Goal: Task Accomplishment & Management: Complete application form

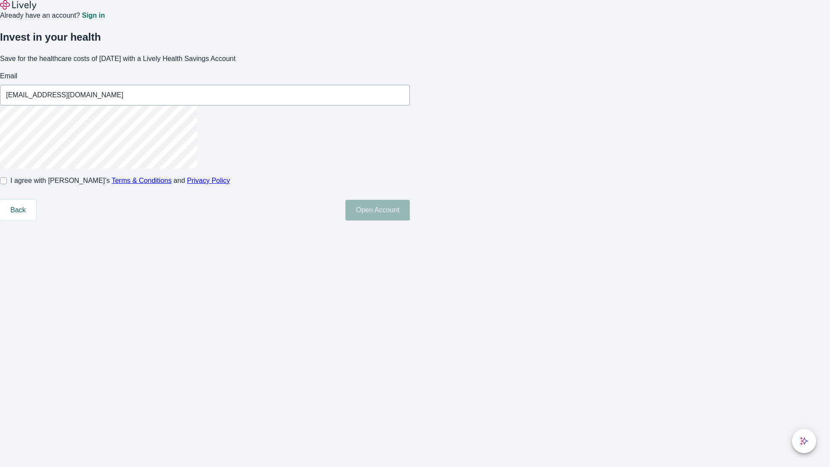
click at [7, 184] on input "I agree with Lively’s Terms & Conditions and Privacy Policy" at bounding box center [3, 180] width 7 height 7
checkbox input "true"
click at [410, 220] on button "Open Account" at bounding box center [377, 210] width 64 height 21
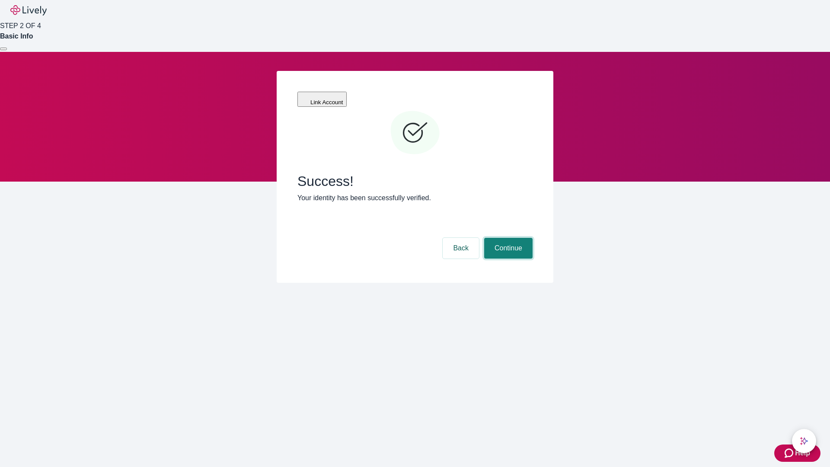
click at [507, 238] on button "Continue" at bounding box center [508, 248] width 48 height 21
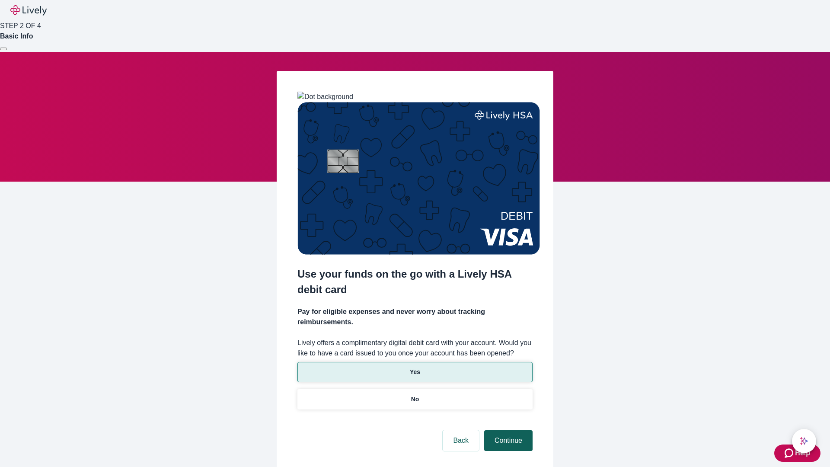
click at [415, 395] on p "No" at bounding box center [415, 399] width 8 height 9
click at [507, 430] on button "Continue" at bounding box center [508, 440] width 48 height 21
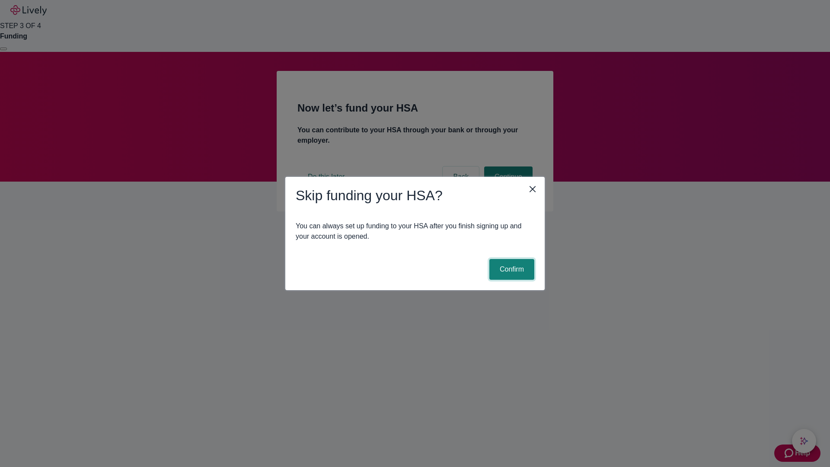
click at [511, 269] on button "Confirm" at bounding box center [511, 269] width 45 height 21
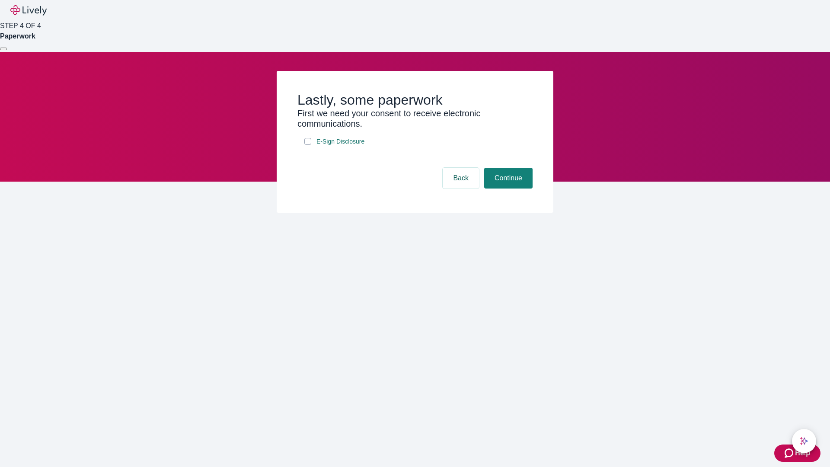
click at [308, 145] on input "E-Sign Disclosure" at bounding box center [307, 141] width 7 height 7
checkbox input "true"
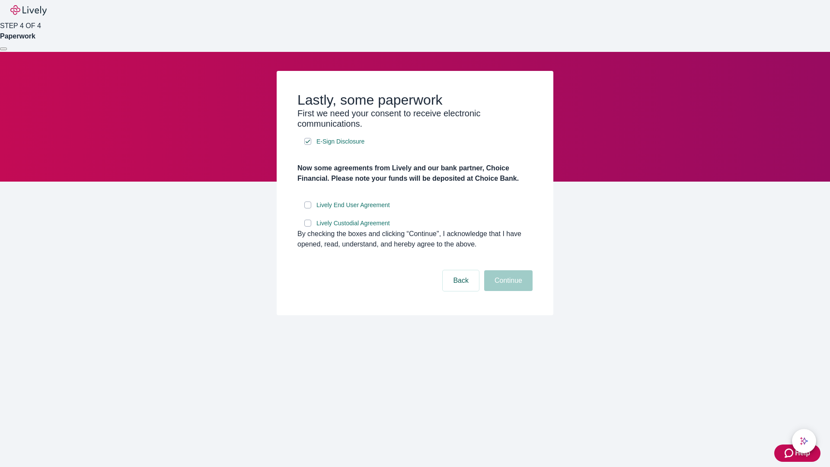
click at [308, 208] on input "Lively End User Agreement" at bounding box center [307, 204] width 7 height 7
checkbox input "true"
click at [308, 227] on input "Lively Custodial Agreement" at bounding box center [307, 223] width 7 height 7
checkbox input "true"
click at [507, 291] on button "Continue" at bounding box center [508, 280] width 48 height 21
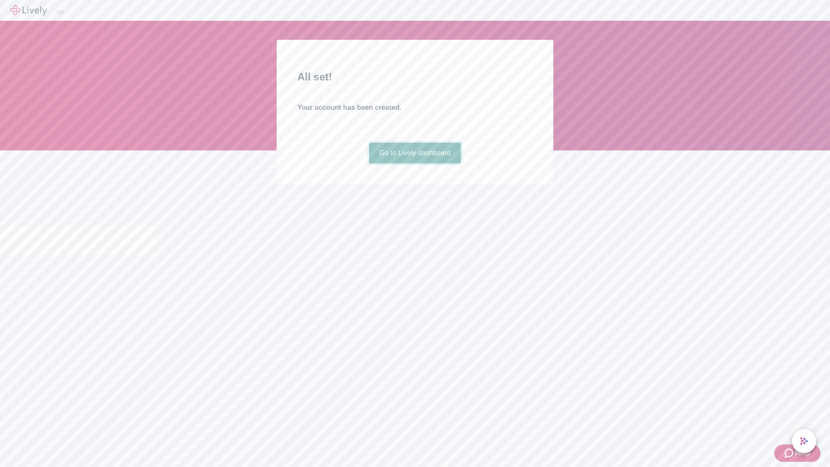
click at [415, 163] on link "Go to Lively dashboard" at bounding box center [415, 153] width 92 height 21
